Goal: Information Seeking & Learning: Learn about a topic

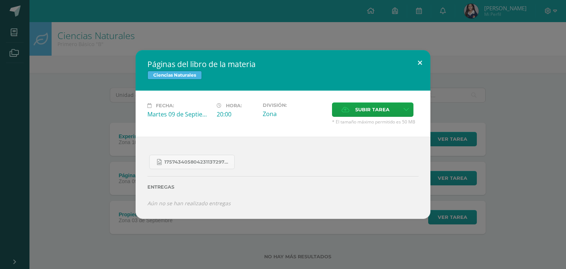
click at [420, 61] on button at bounding box center [419, 62] width 21 height 25
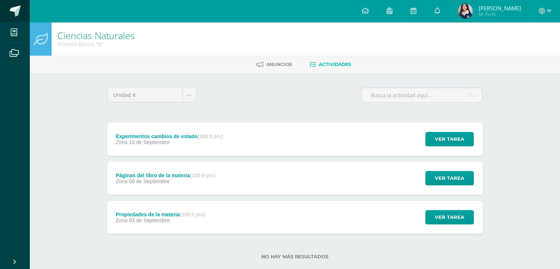
click at [13, 14] on span at bounding box center [15, 11] width 11 height 11
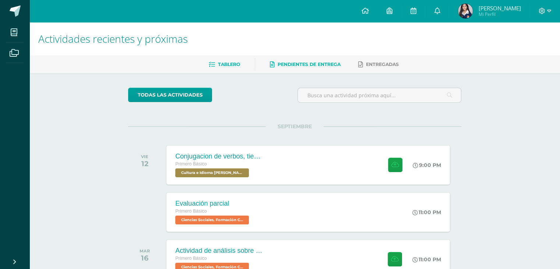
click at [336, 63] on span "Pendientes de entrega" at bounding box center [309, 65] width 63 height 6
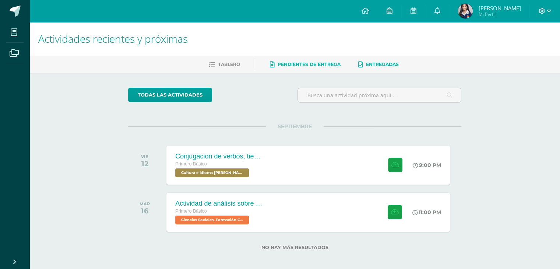
click at [377, 59] on link "Entregadas" at bounding box center [378, 65] width 41 height 12
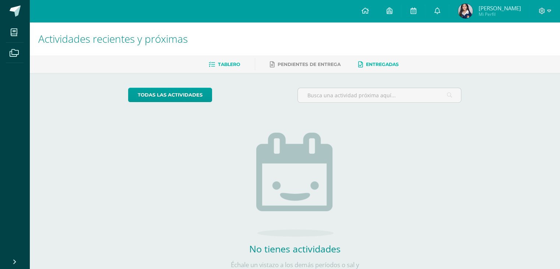
click at [237, 66] on span "Tablero" at bounding box center [229, 65] width 22 height 6
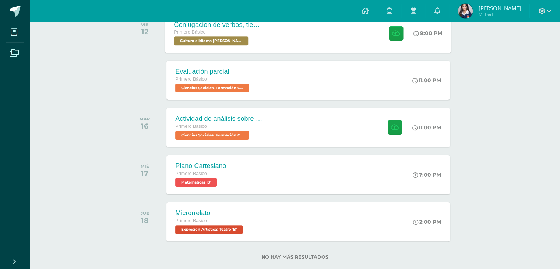
scroll to position [133, 0]
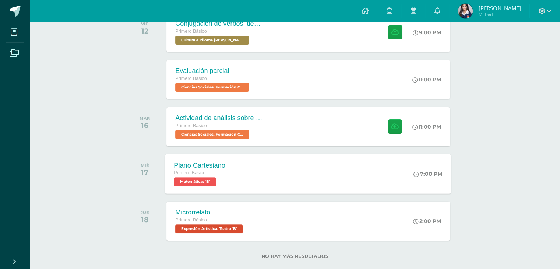
click at [278, 186] on div "Plano Cartesiano Primero Básico Matemáticas 'B' 7:00 PM Plano Cartesiano Matemá…" at bounding box center [308, 173] width 286 height 39
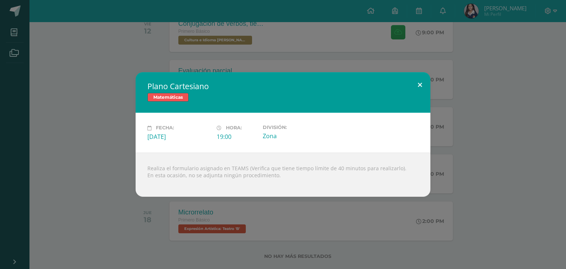
click at [419, 81] on button at bounding box center [419, 84] width 21 height 25
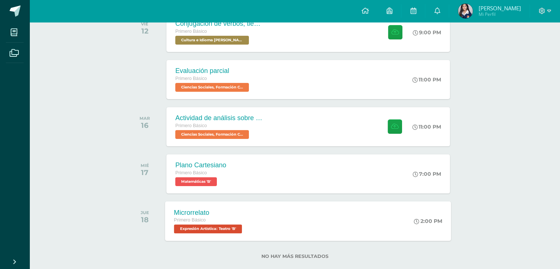
click at [354, 203] on div "Microrrelato Primero Básico Expresión Artística: Teatro 'B' 2:00 PM Microrrelat…" at bounding box center [308, 220] width 286 height 39
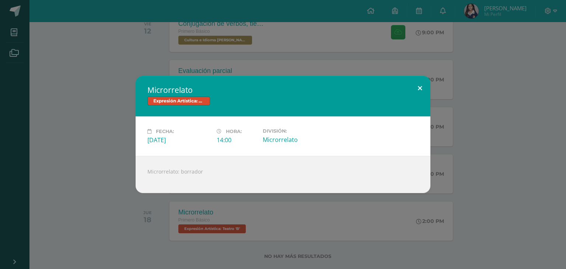
click at [424, 88] on button at bounding box center [419, 88] width 21 height 25
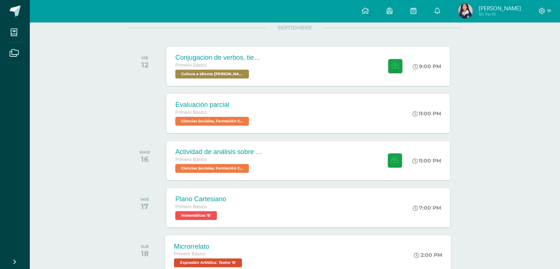
scroll to position [97, 0]
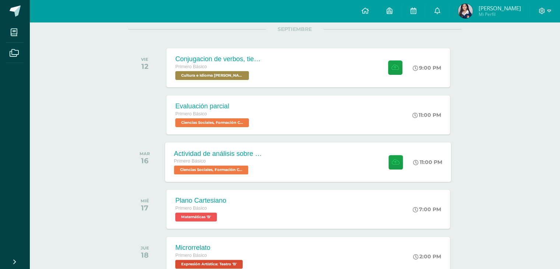
click at [324, 172] on div "Actividad de análisis sobre Derechos Humanos Primero Básico Ciencias Sociales, …" at bounding box center [308, 161] width 286 height 39
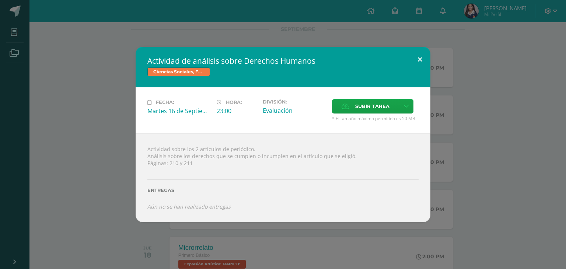
click at [423, 61] on button at bounding box center [419, 59] width 21 height 25
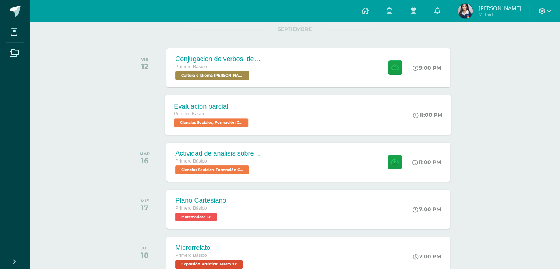
click at [323, 114] on div "Evaluación parcial Primero Básico Ciencias Sociales, Formación Ciudadana e Inte…" at bounding box center [308, 114] width 286 height 39
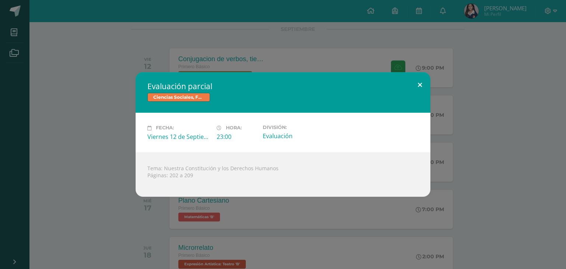
click at [418, 85] on button at bounding box center [419, 84] width 21 height 25
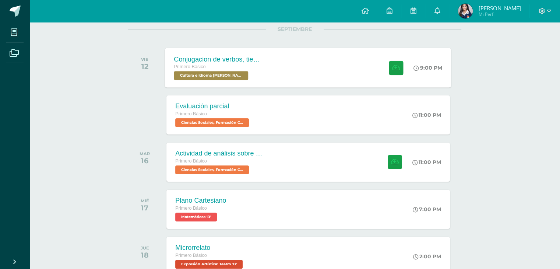
click at [369, 80] on div "Conjugacion de verbos, tiempo pasado en Kaqchikel Primero Básico Cultura e Idio…" at bounding box center [308, 67] width 286 height 39
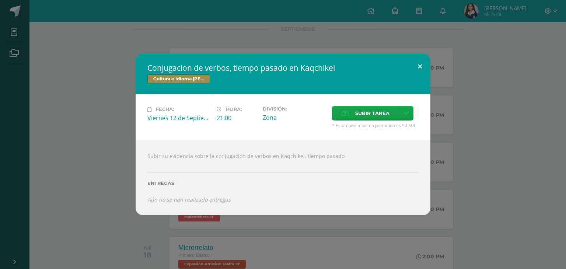
click at [417, 62] on button at bounding box center [419, 66] width 21 height 25
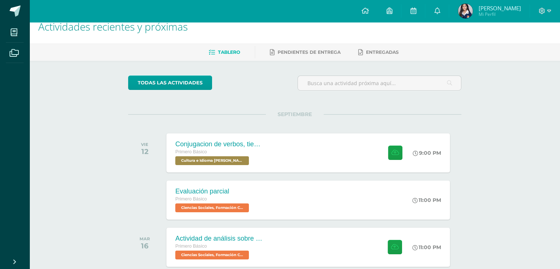
scroll to position [10, 0]
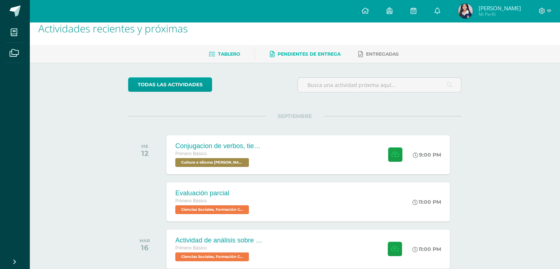
click at [308, 51] on span "Pendientes de entrega" at bounding box center [309, 54] width 63 height 6
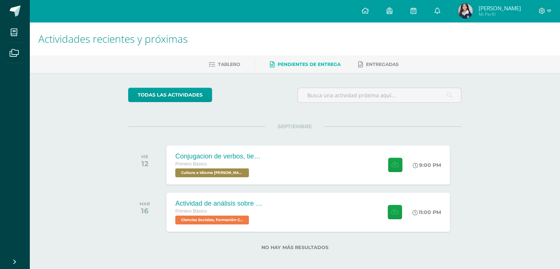
scroll to position [4, 0]
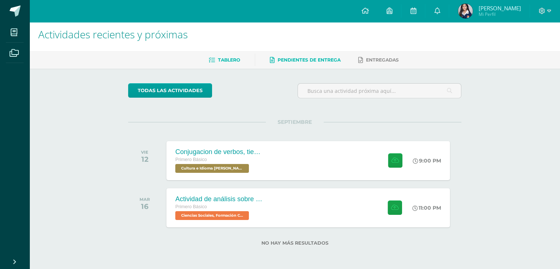
click at [237, 58] on span "Tablero" at bounding box center [229, 60] width 22 height 6
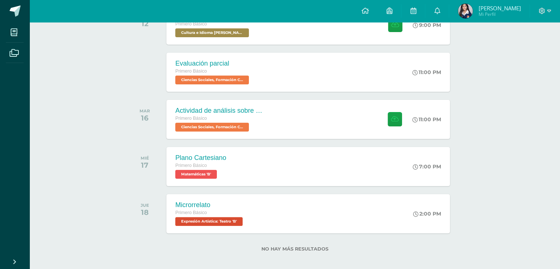
scroll to position [146, 0]
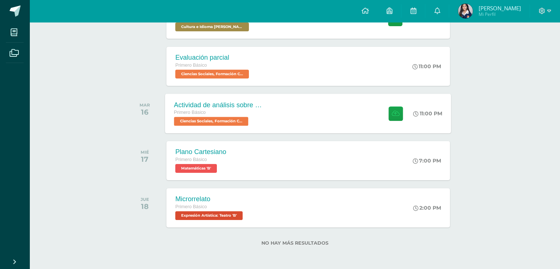
click at [243, 111] on div "Primero Básico" at bounding box center [218, 113] width 89 height 8
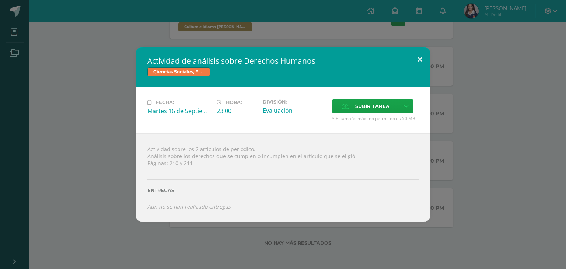
click at [416, 63] on button at bounding box center [419, 59] width 21 height 25
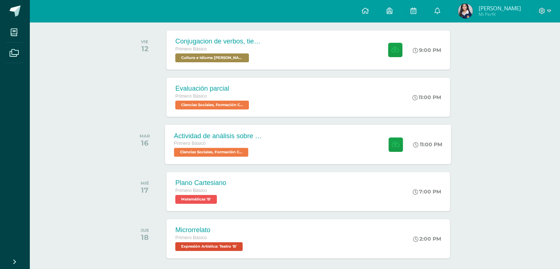
scroll to position [115, 0]
